Goal: Information Seeking & Learning: Learn about a topic

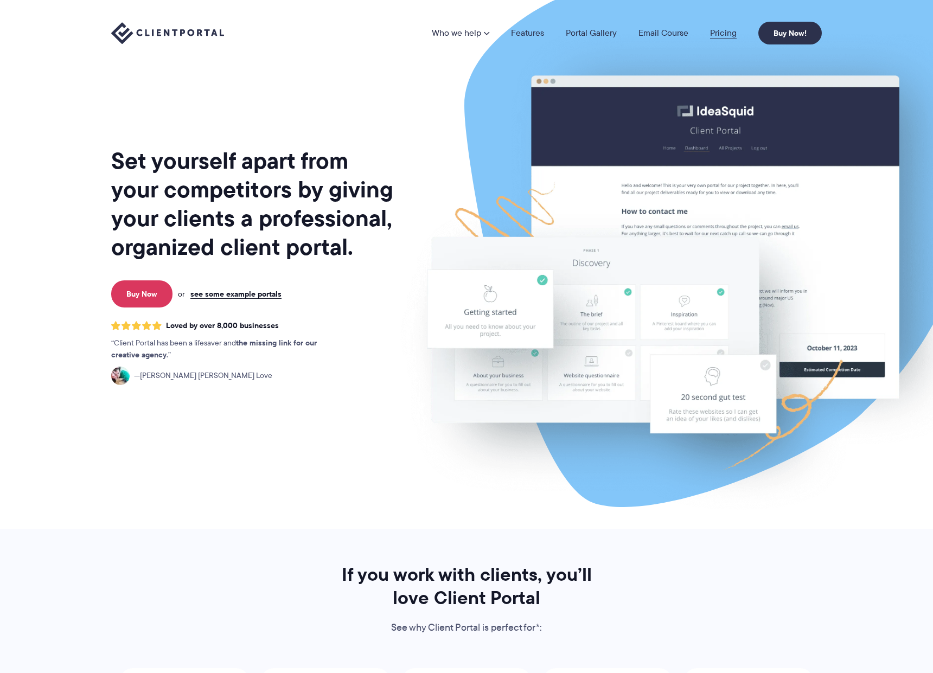
click at [712, 31] on link "Pricing" at bounding box center [723, 33] width 27 height 9
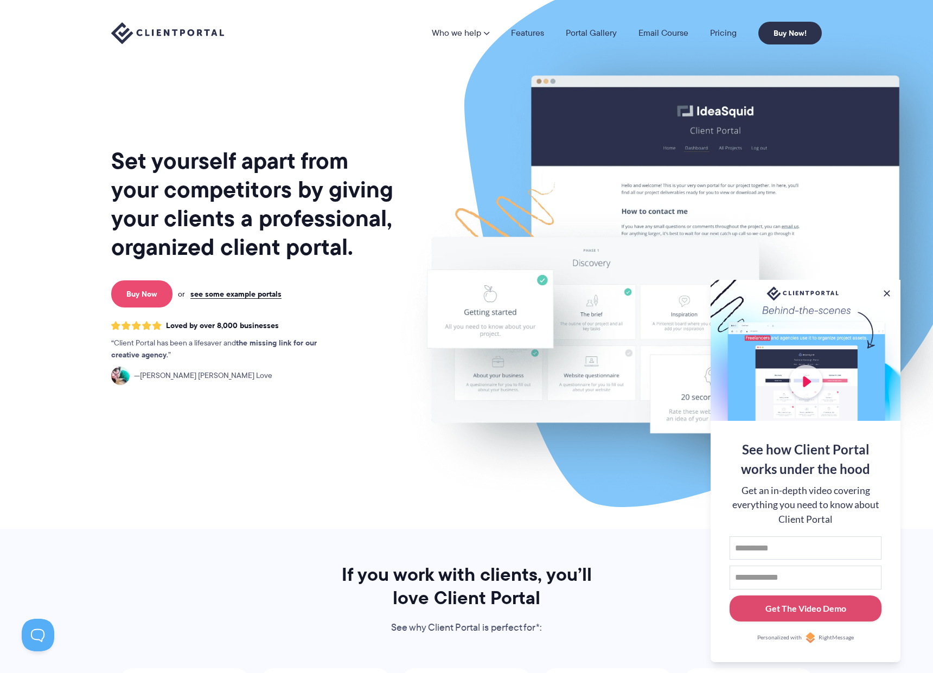
click at [142, 302] on link "Buy Now" at bounding box center [141, 293] width 61 height 27
click at [887, 290] on button at bounding box center [886, 293] width 13 height 13
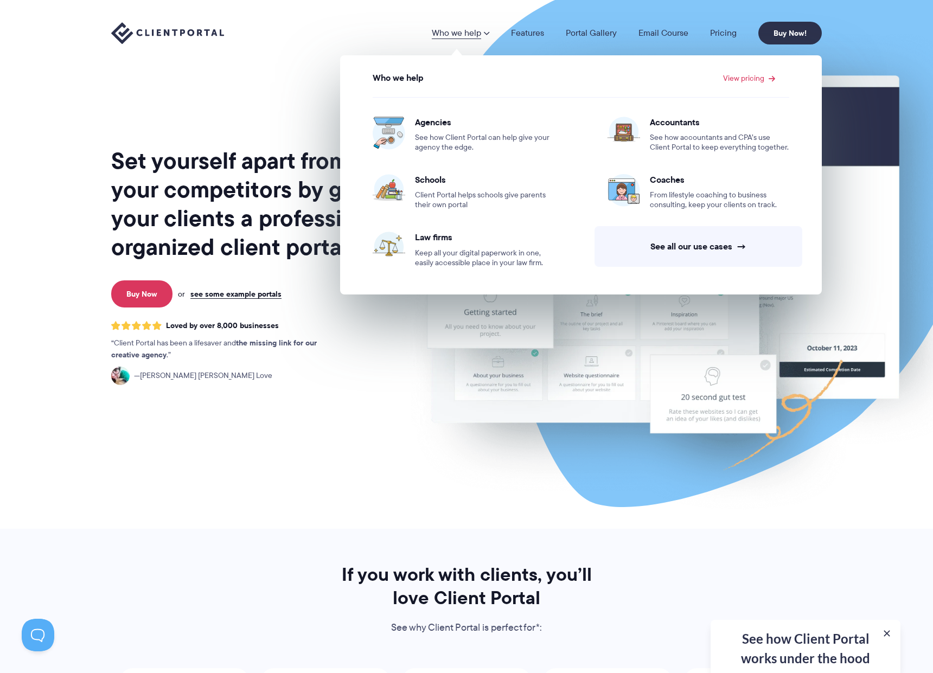
click at [450, 30] on link "Who we help" at bounding box center [460, 33] width 57 height 9
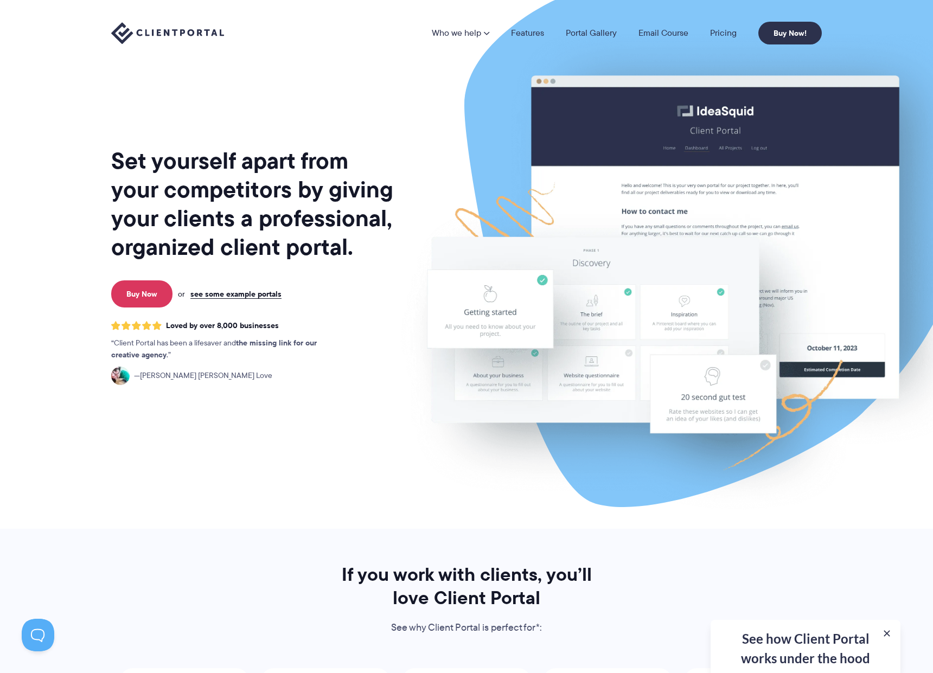
click at [450, 30] on link "Who we help" at bounding box center [460, 33] width 57 height 9
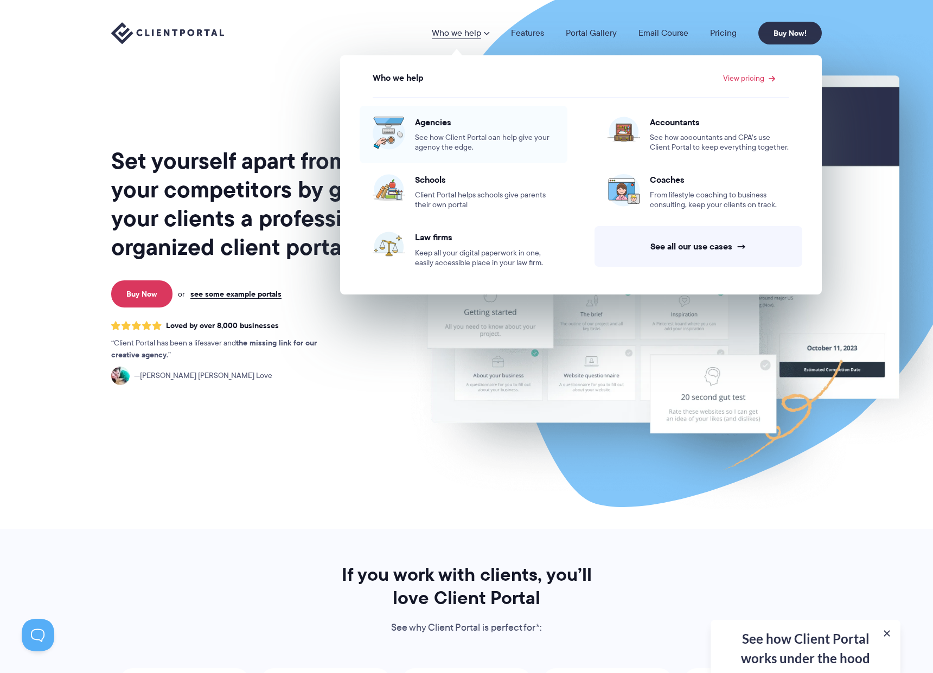
click at [455, 117] on span "Agencies" at bounding box center [484, 122] width 139 height 11
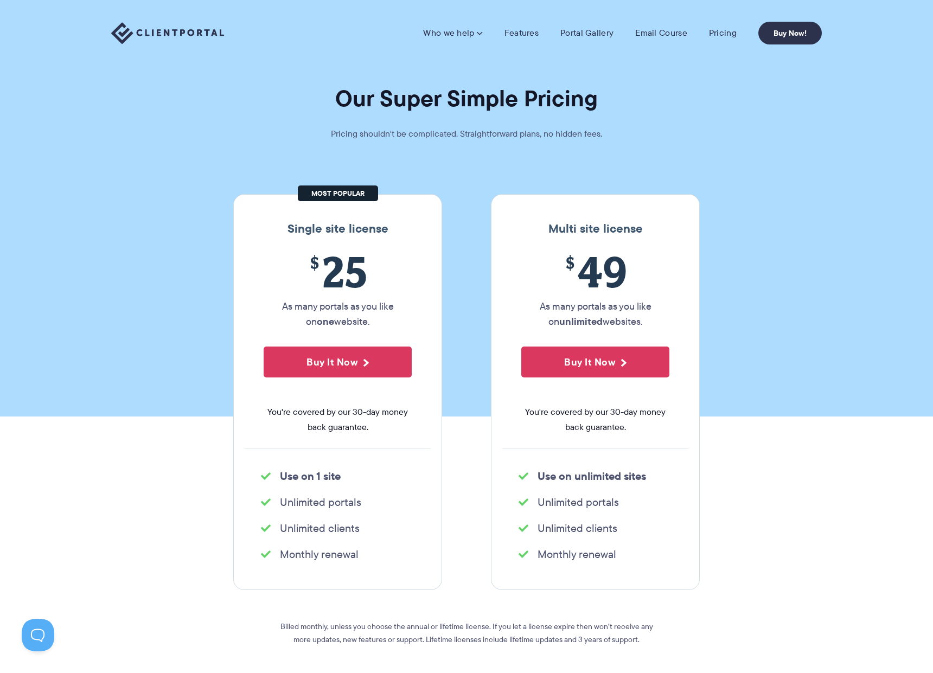
drag, startPoint x: 300, startPoint y: 265, endPoint x: 380, endPoint y: 328, distance: 102.0
click at [380, 328] on div "$ 25 As many portals as you like on one website. Buy It Now You're covered by o…" at bounding box center [338, 348] width 186 height 202
click at [381, 327] on p "As many portals as you like on one website." at bounding box center [338, 314] width 148 height 30
drag, startPoint x: 254, startPoint y: 227, endPoint x: 243, endPoint y: 206, distance: 23.8
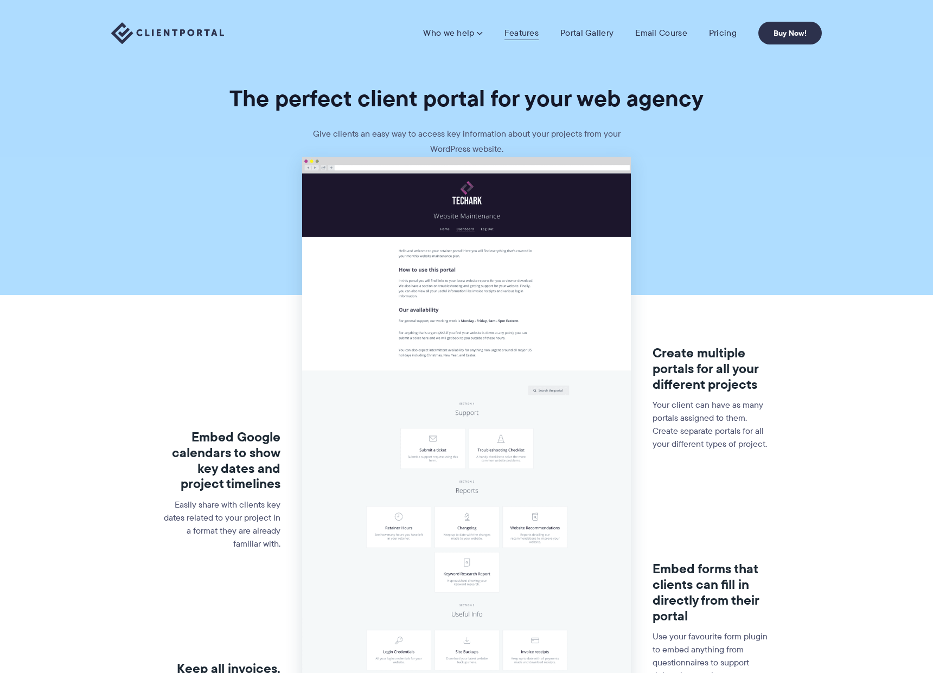
drag, startPoint x: 0, startPoint y: 0, endPoint x: 512, endPoint y: 36, distance: 513.3
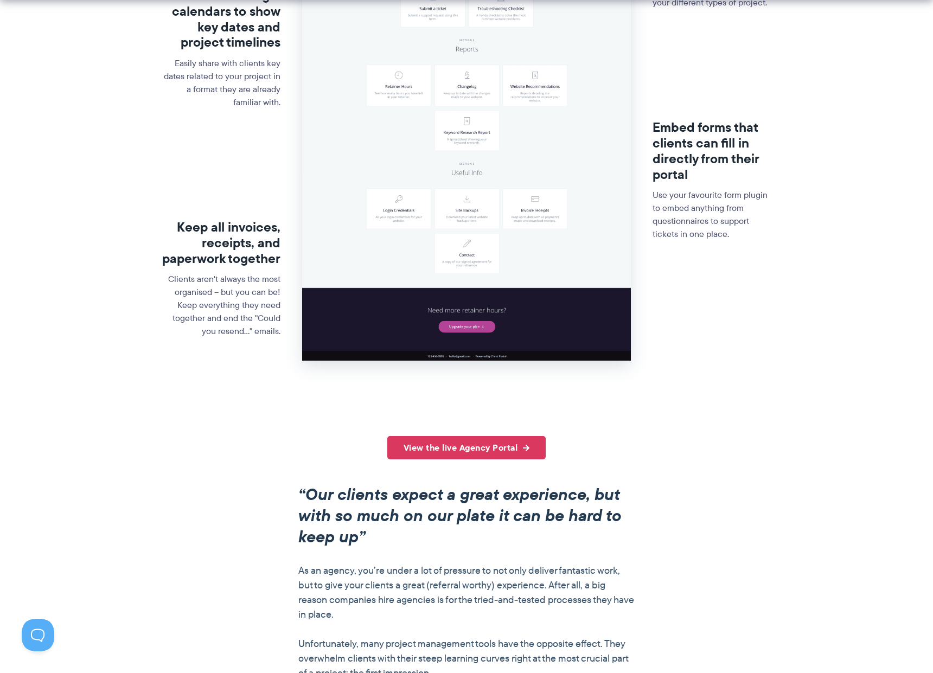
scroll to position [469, 0]
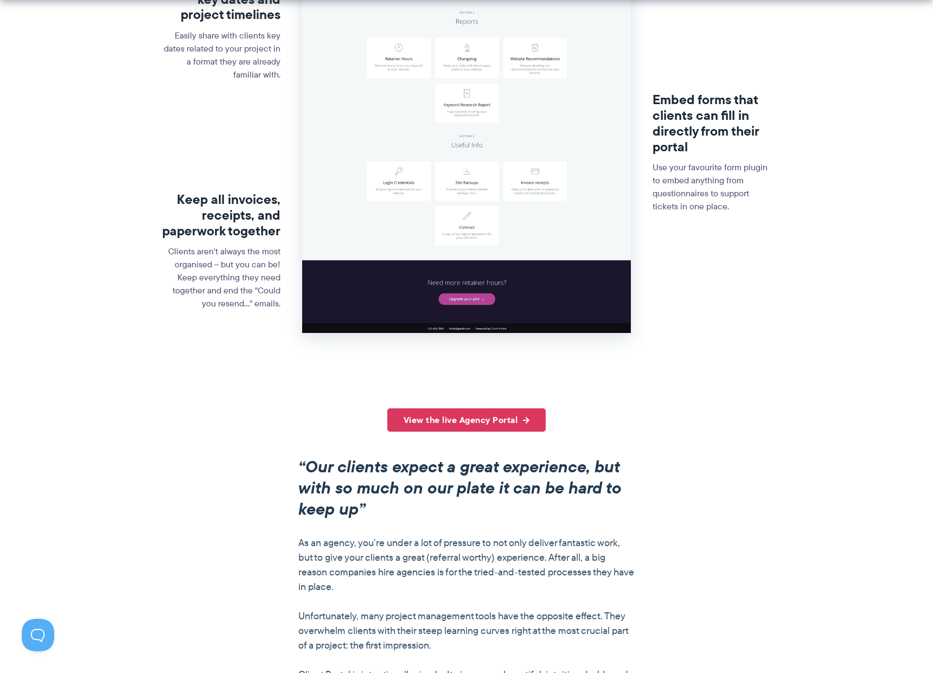
click at [113, 207] on section "Embed Google calendars to show key dates and project timelines Easily share wit…" at bounding box center [466, 48] width 933 height 721
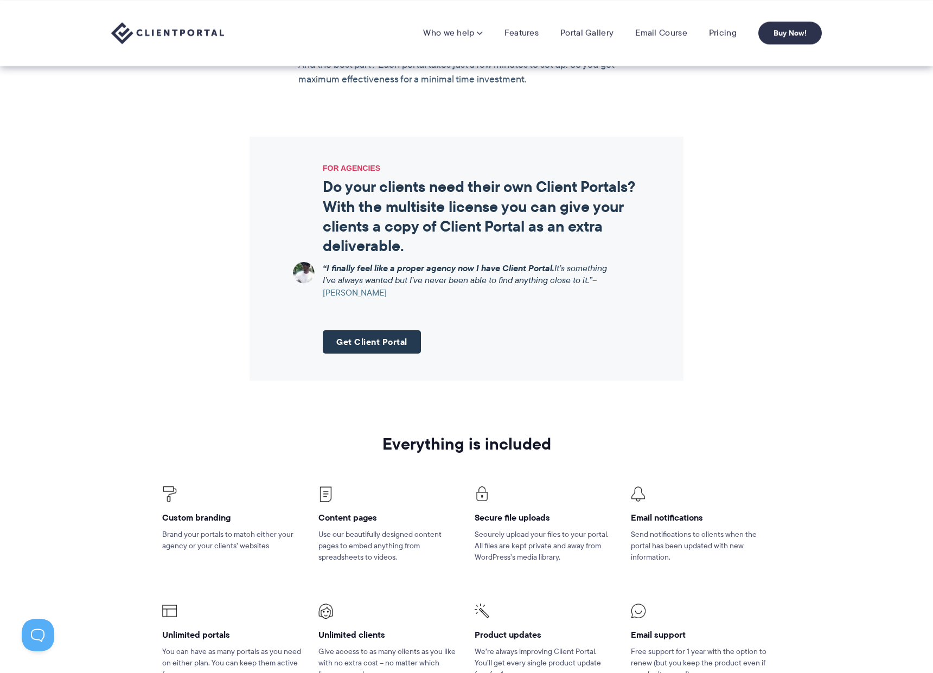
scroll to position [0, 0]
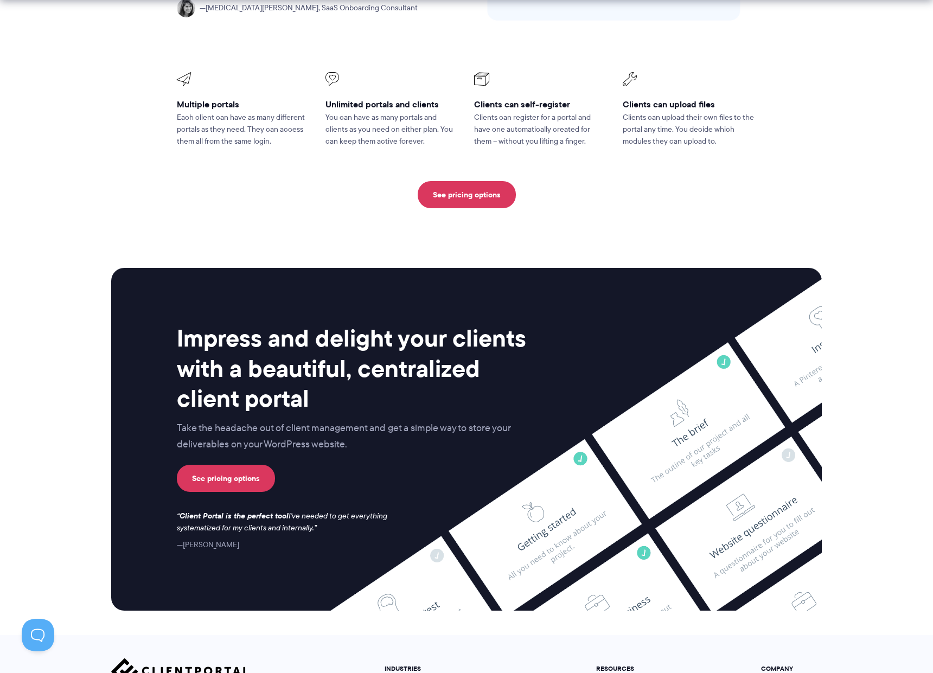
scroll to position [2682, 0]
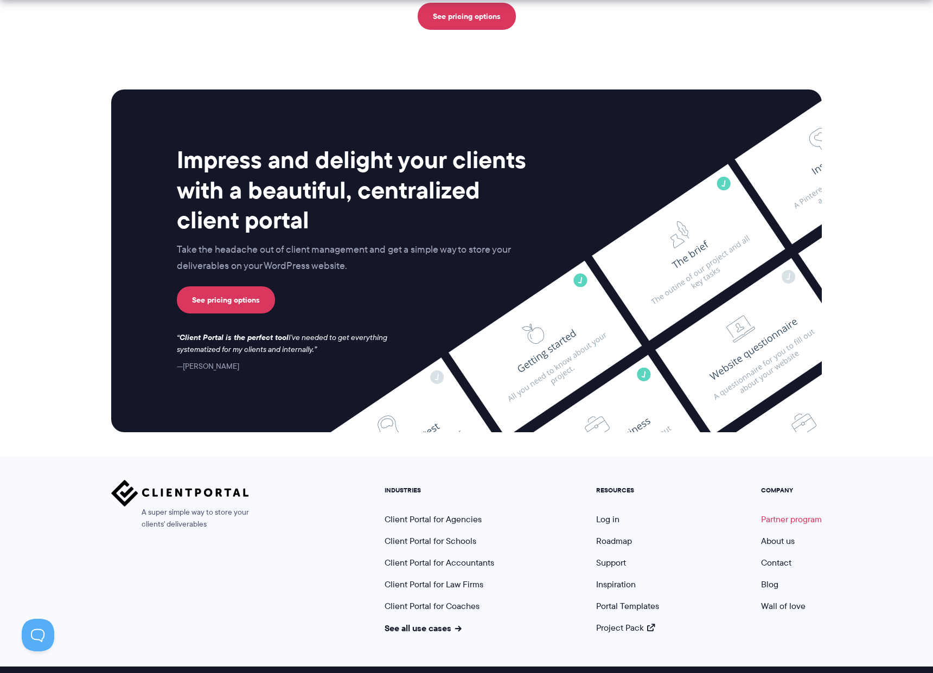
click at [780, 513] on link "Partner program" at bounding box center [791, 519] width 61 height 12
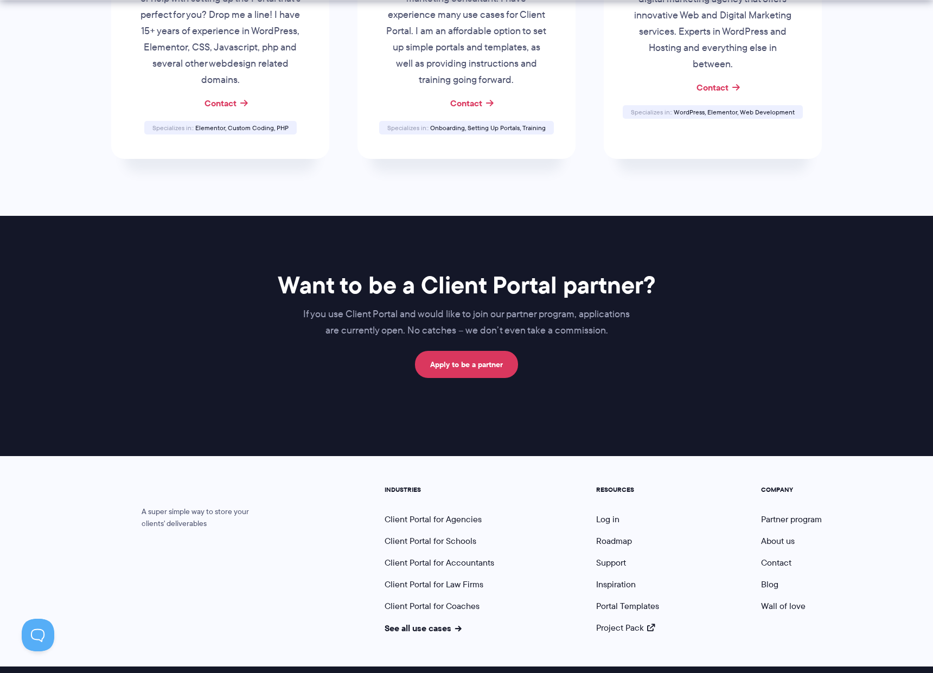
scroll to position [481, 0]
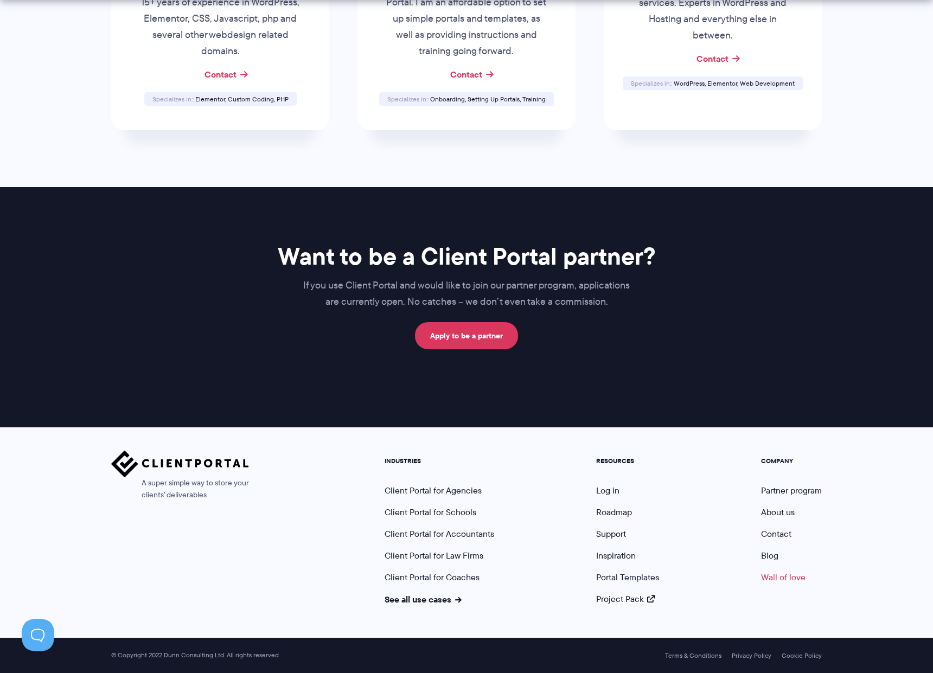
click at [771, 573] on link "Wall of love" at bounding box center [783, 577] width 44 height 12
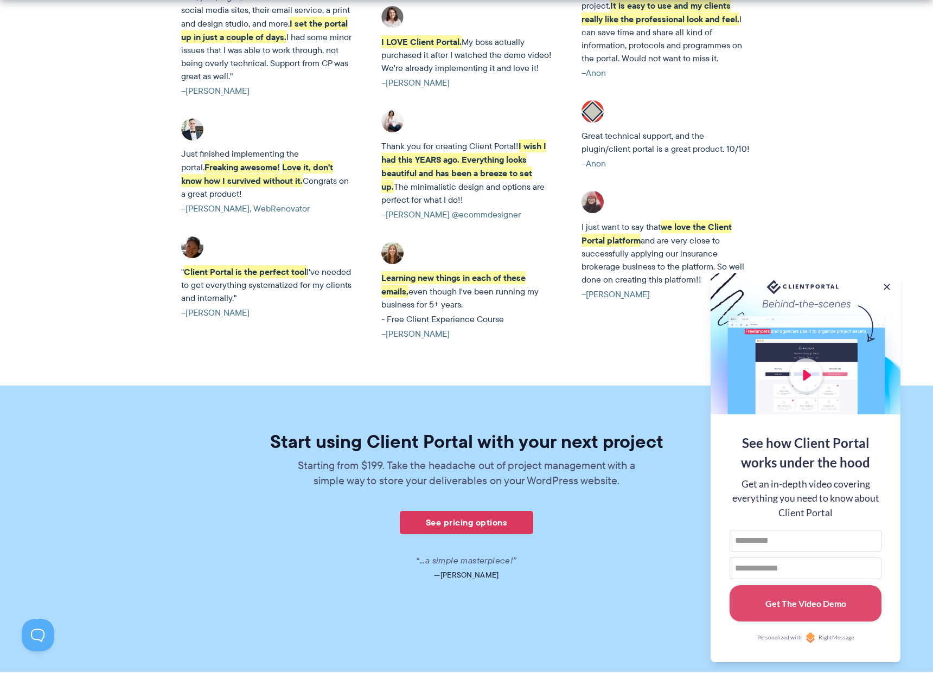
scroll to position [3189, 0]
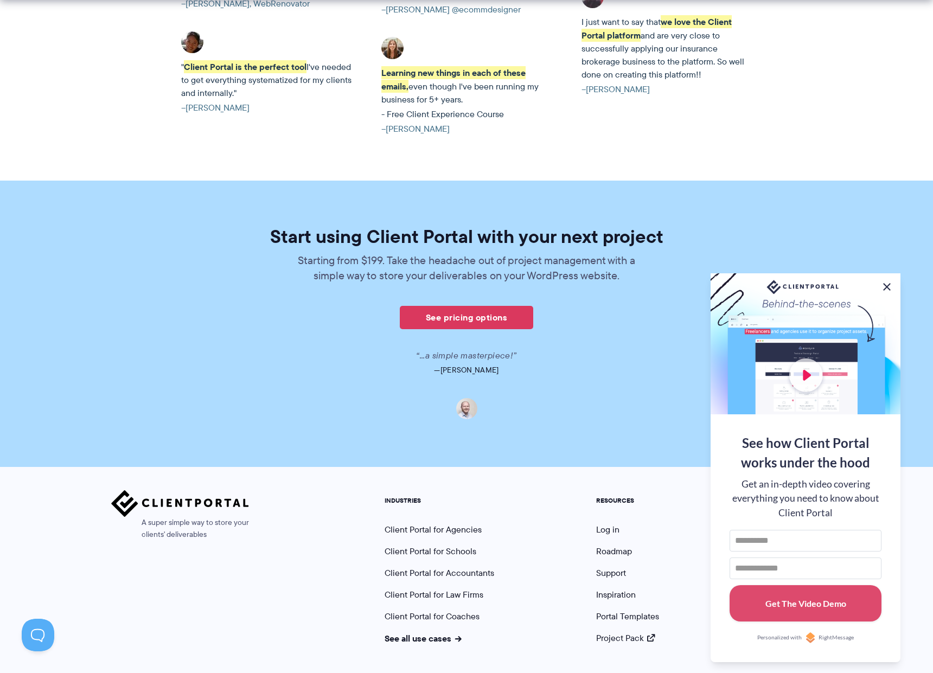
click at [887, 287] on button at bounding box center [886, 286] width 13 height 13
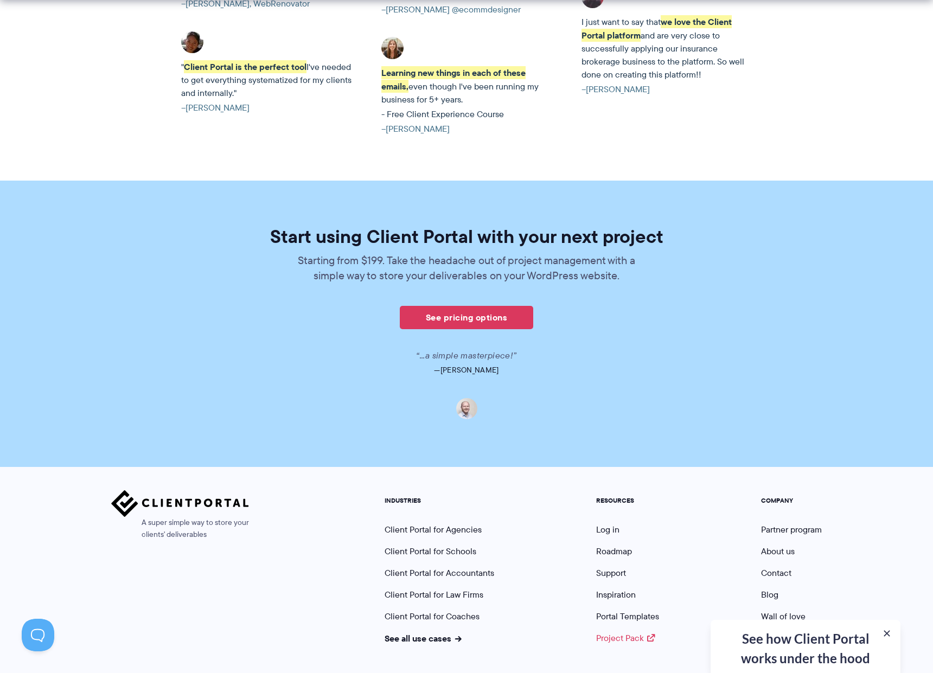
click at [638, 632] on link "Project Pack" at bounding box center [625, 638] width 59 height 12
click at [632, 610] on link "Portal Templates" at bounding box center [627, 616] width 63 height 12
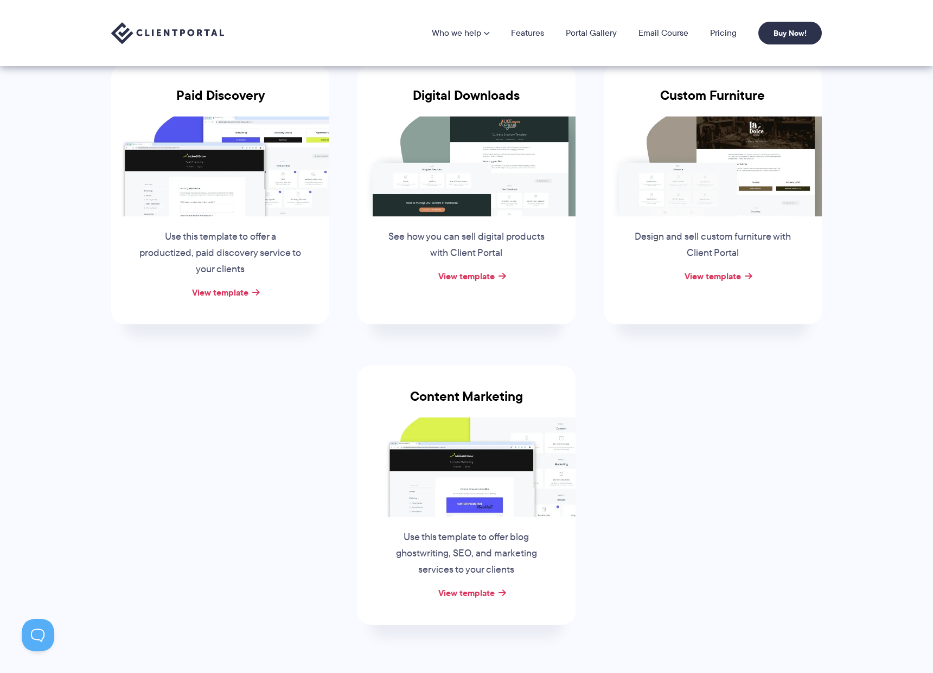
scroll to position [157, 0]
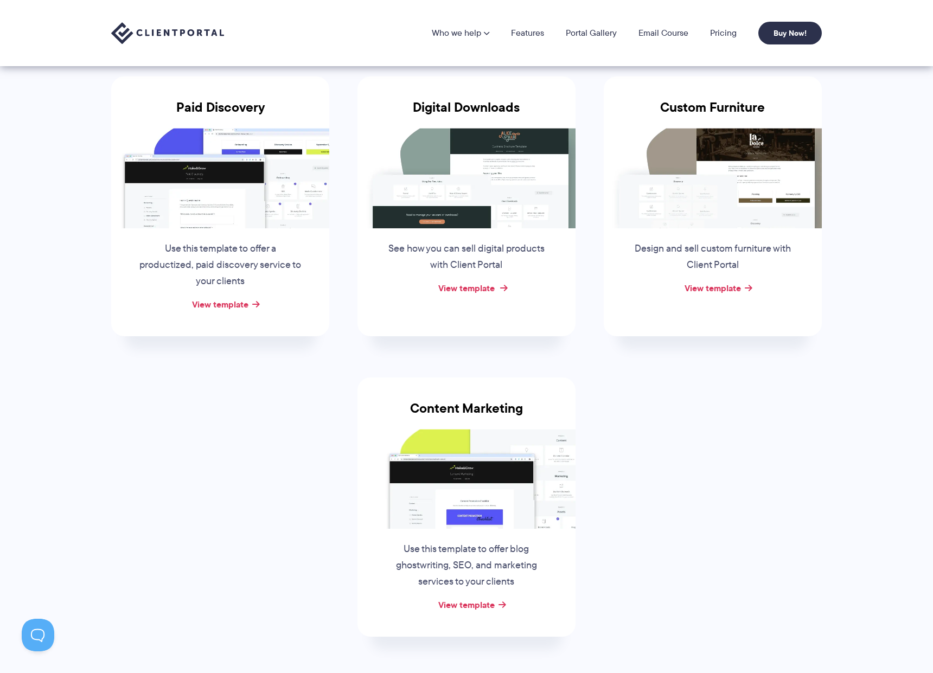
click at [491, 290] on link "View template" at bounding box center [466, 287] width 56 height 13
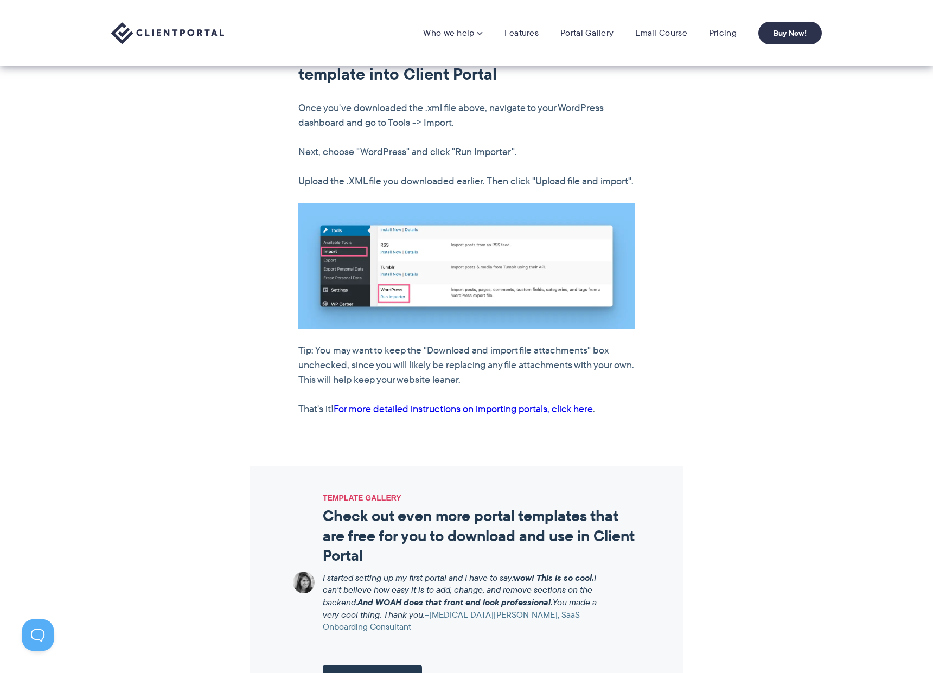
scroll to position [279, 0]
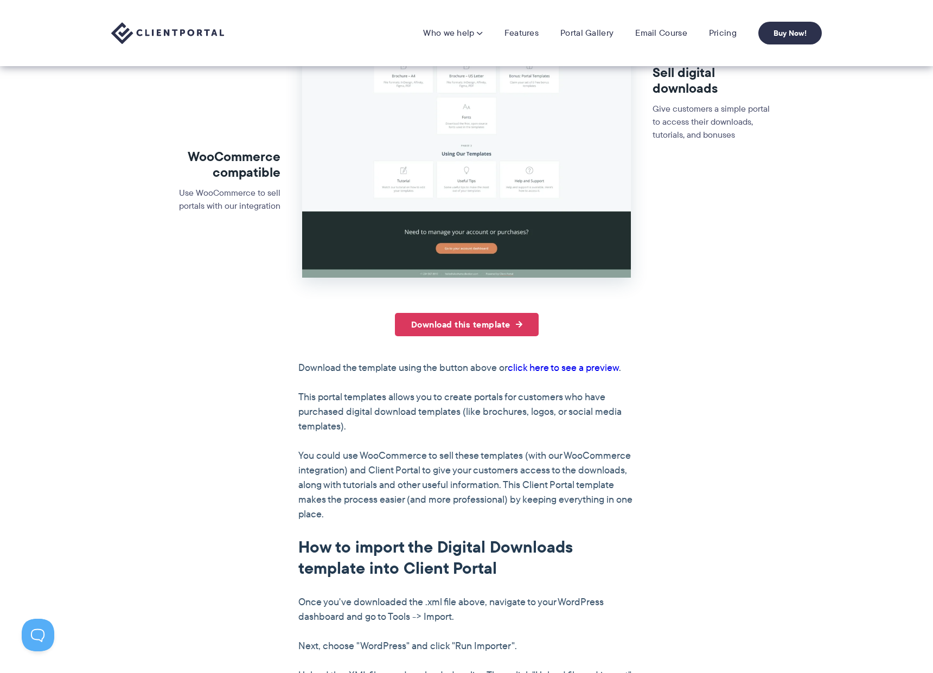
click at [553, 364] on link "click here to see a preview" at bounding box center [563, 368] width 111 height 14
